Goal: Task Accomplishment & Management: Manage account settings

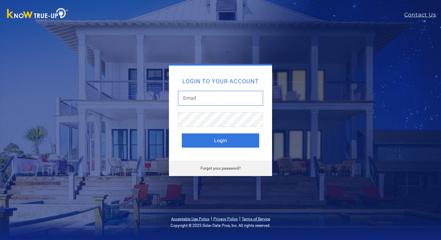
click at [199, 100] on input "text" at bounding box center [220, 98] width 85 height 15
type input "[EMAIL_ADDRESS][DOMAIN_NAME]"
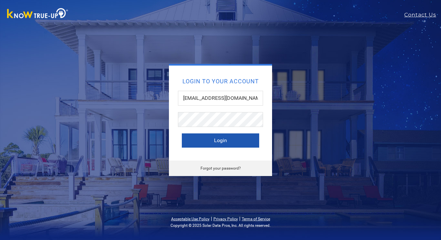
click at [197, 140] on button "Login" at bounding box center [220, 140] width 77 height 14
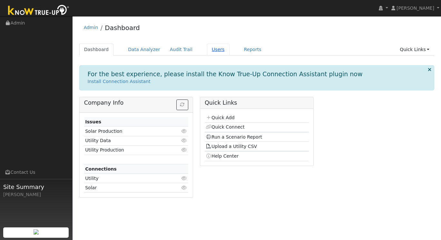
click at [207, 52] on link "Users" at bounding box center [218, 50] width 23 height 12
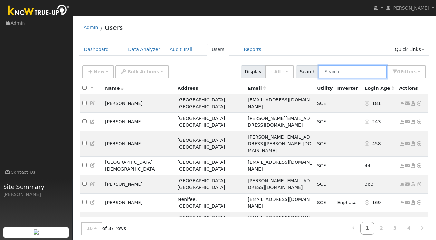
click at [341, 74] on input "text" at bounding box center [353, 71] width 68 height 13
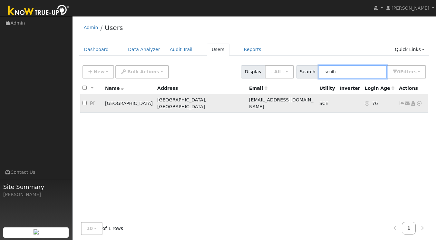
type input "south"
click at [114, 103] on td "[GEOGRAPHIC_DATA]" at bounding box center [129, 103] width 52 height 18
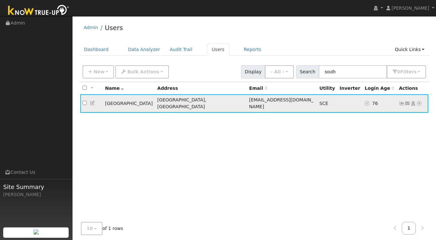
click at [114, 103] on td "[GEOGRAPHIC_DATA]" at bounding box center [129, 103] width 52 height 18
click at [84, 101] on input "checkbox" at bounding box center [85, 103] width 4 height 4
click at [218, 127] on div "All None All on page None on page Name Address Email Utility Inverter Login Age…" at bounding box center [254, 154] width 351 height 144
click at [369, 101] on td "76" at bounding box center [380, 103] width 34 height 18
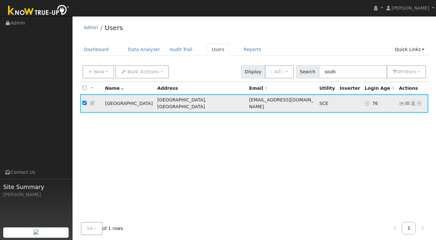
click at [85, 101] on input "checkbox" at bounding box center [85, 103] width 4 height 4
checkbox input "false"
click at [401, 101] on icon at bounding box center [402, 103] width 6 height 5
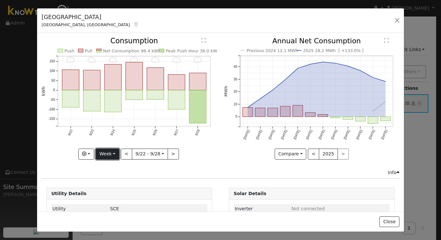
click at [113, 155] on button "Week" at bounding box center [108, 153] width 24 height 11
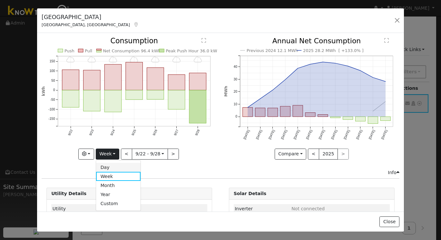
click at [110, 165] on link "Day" at bounding box center [118, 167] width 45 height 9
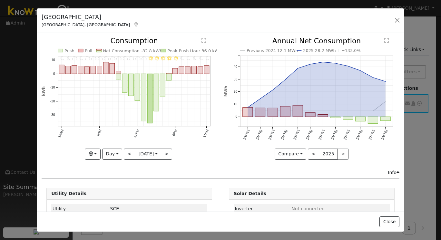
drag, startPoint x: 163, startPoint y: 154, endPoint x: 133, endPoint y: 163, distance: 31.6
click at [133, 163] on div "11PM - Clear 10PM - Clear 9PM - Clear 8PM - Clear 7PM - Clear 6PM - Clear 5PM -…" at bounding box center [129, 102] width 182 height 131
click at [167, 152] on button ">" at bounding box center [166, 153] width 11 height 11
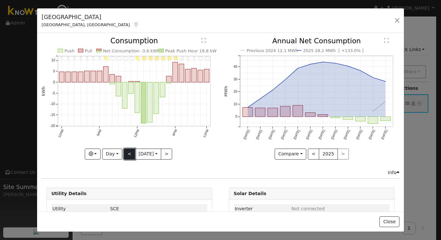
click at [126, 150] on button "<" at bounding box center [129, 153] width 11 height 11
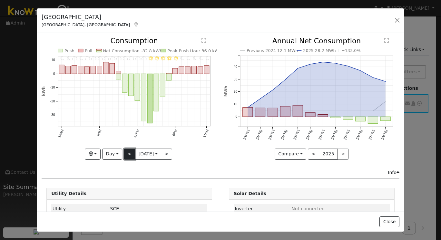
click at [126, 150] on button "<" at bounding box center [129, 153] width 11 height 11
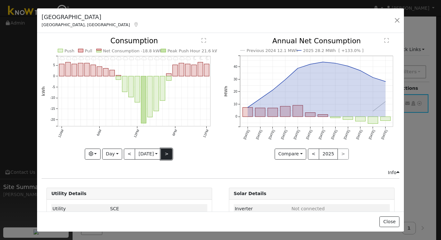
click at [167, 152] on button ">" at bounding box center [166, 153] width 11 height 11
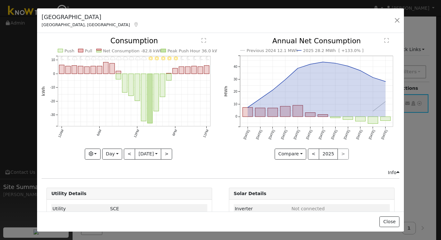
drag, startPoint x: 167, startPoint y: 152, endPoint x: 153, endPoint y: 163, distance: 17.9
click at [153, 163] on div "11PM - Clear 10PM - Clear 9PM - Clear 8PM - Clear 7PM - Clear 6PM - Clear 5PM -…" at bounding box center [129, 102] width 182 height 131
click at [168, 151] on button ">" at bounding box center [166, 153] width 11 height 11
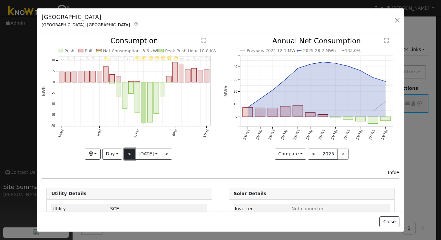
click at [125, 150] on button "<" at bounding box center [129, 153] width 11 height 11
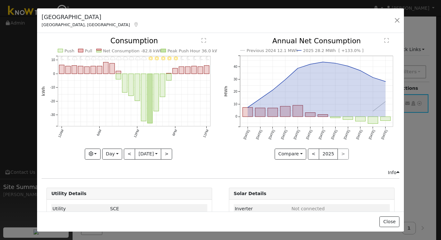
drag, startPoint x: 125, startPoint y: 150, endPoint x: 104, endPoint y: 168, distance: 27.4
click at [104, 169] on div "Info" at bounding box center [220, 172] width 365 height 7
click at [115, 154] on button "Day" at bounding box center [112, 153] width 20 height 11
click at [117, 181] on link "Month" at bounding box center [125, 185] width 45 height 9
type input "[DATE]"
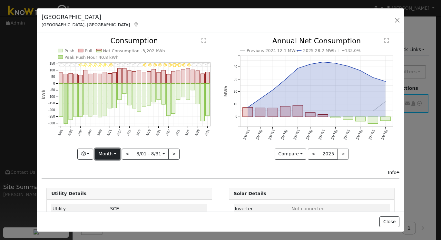
click at [116, 153] on button "Month" at bounding box center [107, 153] width 25 height 11
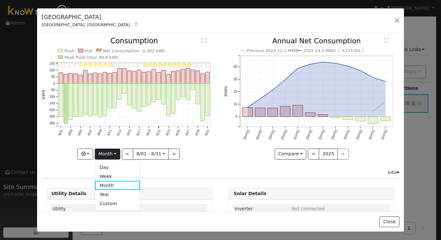
click at [170, 172] on div "Info" at bounding box center [220, 172] width 365 height 7
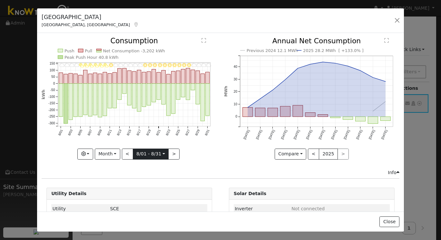
click at [163, 154] on input "[DATE]" at bounding box center [150, 154] width 35 height 10
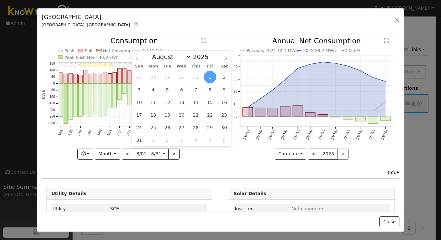
click at [138, 58] on icon at bounding box center [137, 58] width 5 height 5
click at [210, 126] on span "1" at bounding box center [210, 127] width 13 height 13
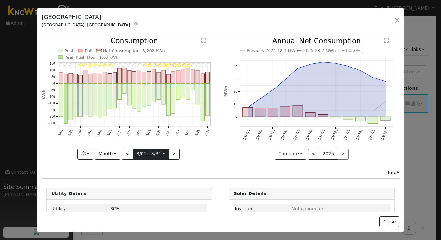
click at [163, 150] on input "[DATE]" at bounding box center [150, 154] width 35 height 10
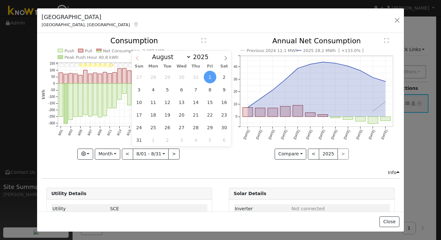
click at [138, 56] on icon at bounding box center [137, 58] width 5 height 5
select select "6"
click at [194, 127] on span "31" at bounding box center [196, 127] width 13 height 13
type input "[DATE]"
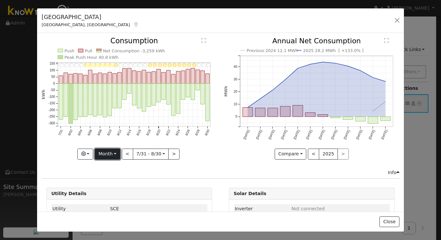
click at [117, 150] on button "Month" at bounding box center [107, 153] width 25 height 11
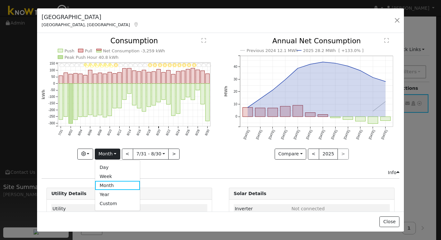
click at [172, 166] on div "8/30 - Cloudy 8/29 - Cloudy 8/28 - Cloudy 8/27 - Clear 8/26 - Clear 8/25 - Clea…" at bounding box center [129, 102] width 182 height 131
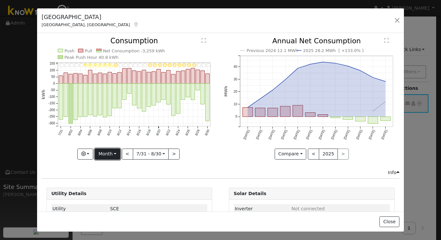
click at [114, 151] on button "Month" at bounding box center [107, 153] width 25 height 11
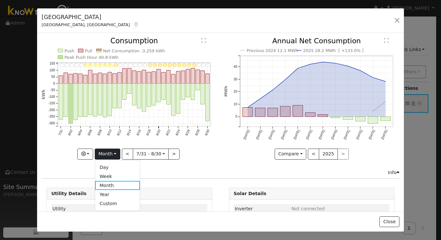
click at [174, 166] on div "8/30 - Cloudy 8/29 - Cloudy 8/28 - Cloudy 8/27 - Clear 8/26 - Clear 8/25 - Clea…" at bounding box center [129, 102] width 182 height 131
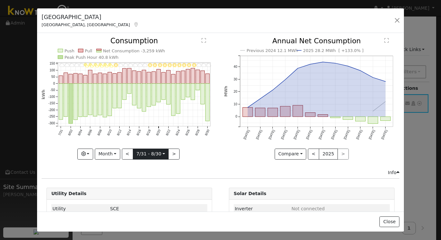
click at [164, 152] on input "[DATE]" at bounding box center [150, 154] width 35 height 10
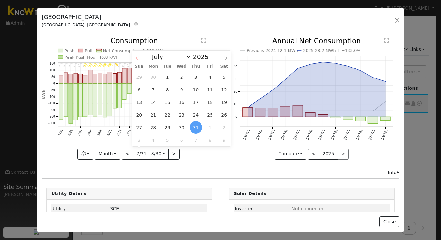
click at [140, 58] on icon at bounding box center [137, 58] width 5 height 5
select select "5"
click at [141, 75] on span "1" at bounding box center [139, 77] width 13 height 13
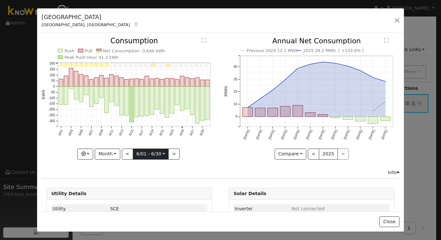
click at [163, 151] on input "[DATE]" at bounding box center [150, 154] width 35 height 10
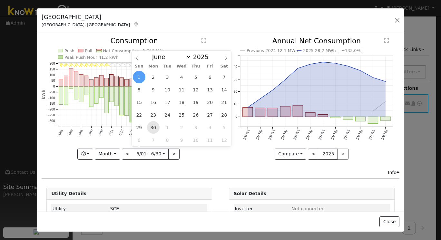
click at [152, 126] on span "30" at bounding box center [153, 127] width 13 height 13
type input "[DATE]"
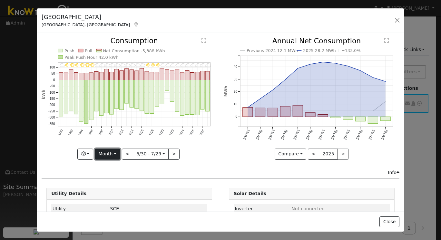
click at [117, 154] on button "Month" at bounding box center [107, 153] width 25 height 11
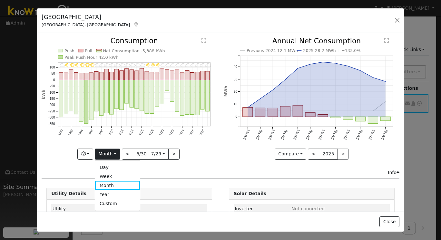
click at [190, 161] on div "7/29 - MostlyCloudy 7/28 - MostlyCloudy 7/27 - MostlyCloudy 7/26 - Cloudy 7/25 …" at bounding box center [129, 102] width 182 height 131
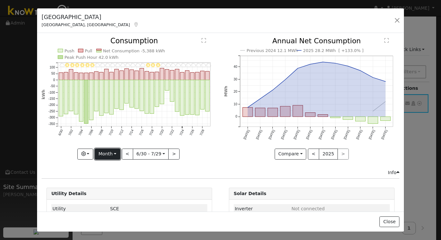
click at [115, 153] on button "Month" at bounding box center [107, 153] width 25 height 11
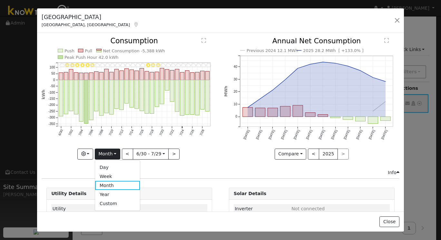
click at [176, 172] on div "Info" at bounding box center [220, 172] width 365 height 7
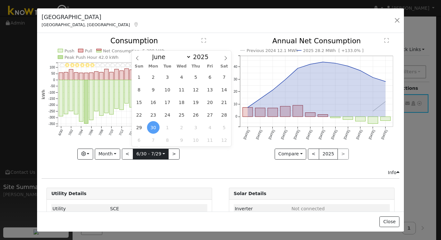
click at [161, 155] on input "[DATE]" at bounding box center [150, 154] width 35 height 10
click at [139, 58] on icon at bounding box center [137, 58] width 5 height 5
select select "4"
click at [197, 72] on span "1" at bounding box center [196, 77] width 13 height 13
type input "[DATE]"
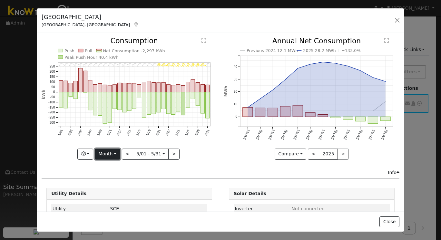
click at [117, 151] on button "Month" at bounding box center [107, 153] width 25 height 11
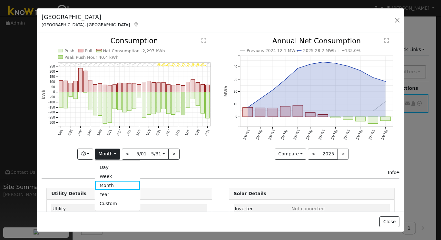
click at [170, 170] on div "Info" at bounding box center [220, 172] width 365 height 7
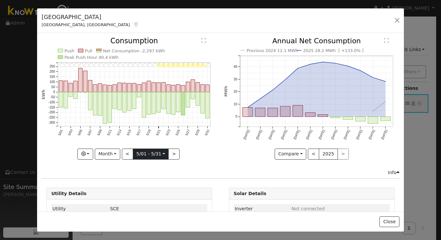
click at [164, 153] on input "[DATE]" at bounding box center [150, 154] width 35 height 10
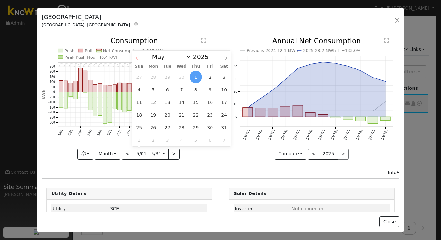
click at [138, 61] on span at bounding box center [137, 56] width 11 height 11
select select "3"
click at [169, 75] on span "1" at bounding box center [167, 77] width 13 height 13
type input "[DATE]"
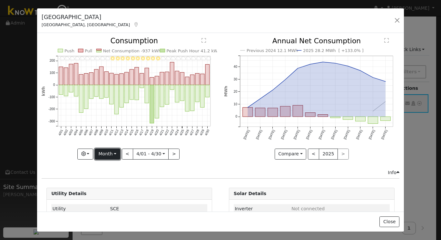
click at [114, 148] on button "Month" at bounding box center [107, 153] width 25 height 11
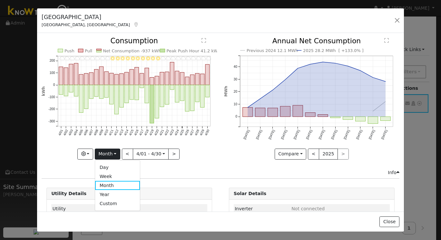
click at [177, 170] on div "Info" at bounding box center [220, 172] width 365 height 7
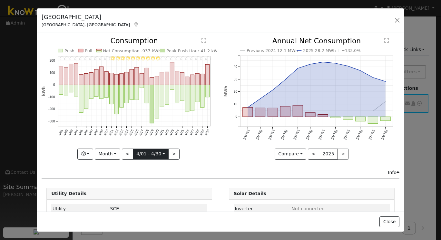
click at [164, 151] on input "[DATE]" at bounding box center [150, 154] width 35 height 10
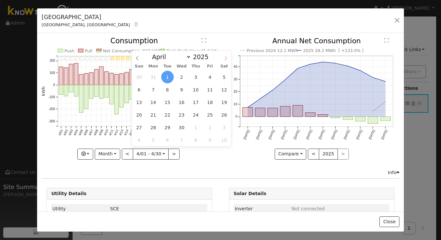
click at [226, 60] on icon at bounding box center [226, 58] width 2 height 4
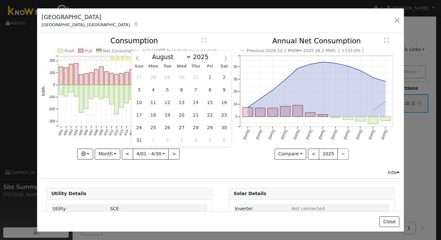
select select "8"
click at [155, 77] on span "1" at bounding box center [153, 77] width 13 height 13
type input "[DATE]"
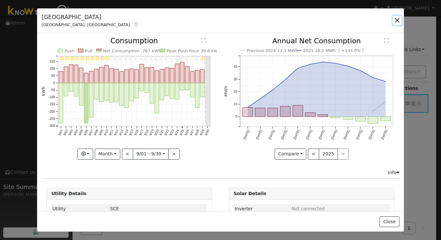
click at [398, 22] on button "button" at bounding box center [397, 20] width 9 height 9
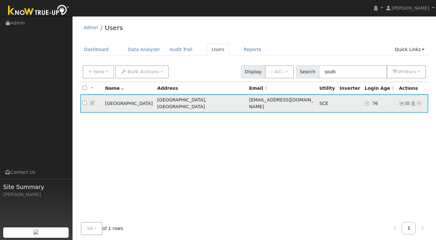
click at [401, 102] on icon at bounding box center [402, 103] width 6 height 5
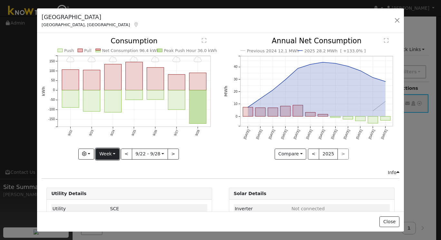
click at [115, 150] on button "Week" at bounding box center [108, 153] width 24 height 11
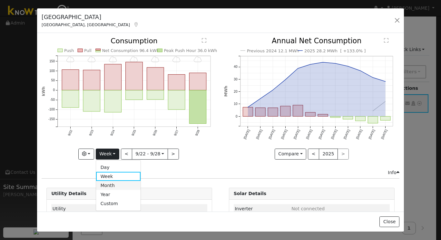
click at [114, 181] on link "Month" at bounding box center [118, 185] width 45 height 9
type input "[DATE]"
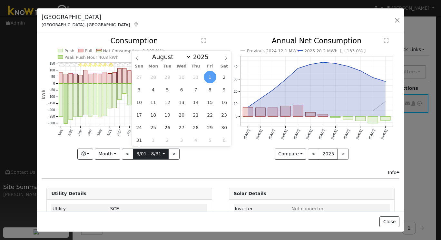
click at [164, 155] on input "[DATE]" at bounding box center [150, 154] width 35 height 10
click at [138, 60] on icon at bounding box center [137, 58] width 2 height 4
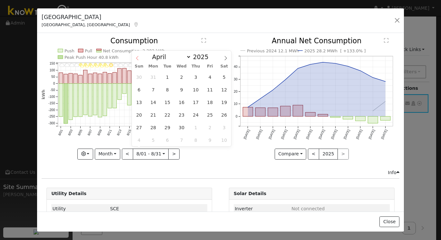
click at [138, 60] on icon at bounding box center [137, 58] width 2 height 4
select select "2"
click at [223, 80] on span "1" at bounding box center [224, 77] width 13 height 13
type input "[DATE]"
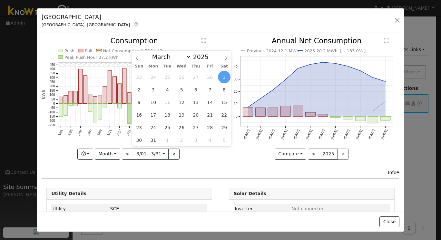
click at [234, 23] on div "[GEOGRAPHIC_DATA], [GEOGRAPHIC_DATA] Default Account Default Account [STREET_AD…" at bounding box center [220, 20] width 367 height 25
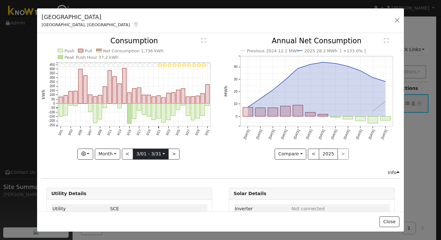
click at [161, 154] on input "[DATE]" at bounding box center [150, 154] width 35 height 10
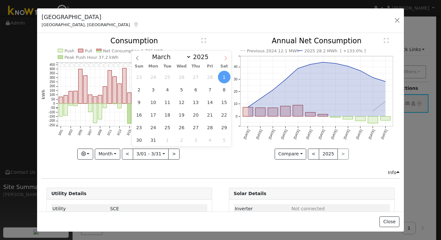
click at [224, 58] on icon at bounding box center [225, 58] width 5 height 5
select select "5"
click at [167, 116] on span "24" at bounding box center [167, 114] width 13 height 13
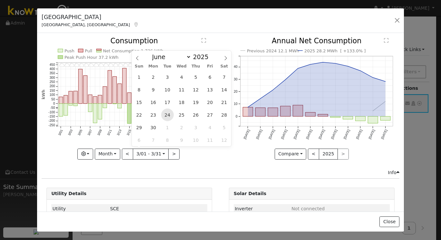
type input "[DATE]"
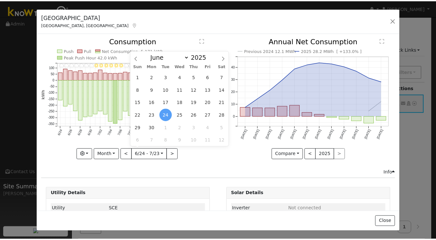
scroll to position [0, 0]
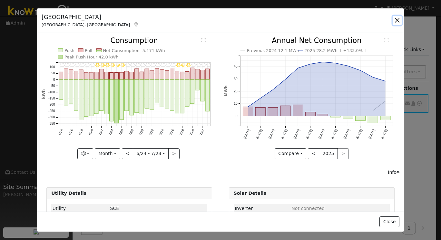
click at [395, 22] on button "button" at bounding box center [397, 20] width 9 height 9
